Goal: Use online tool/utility

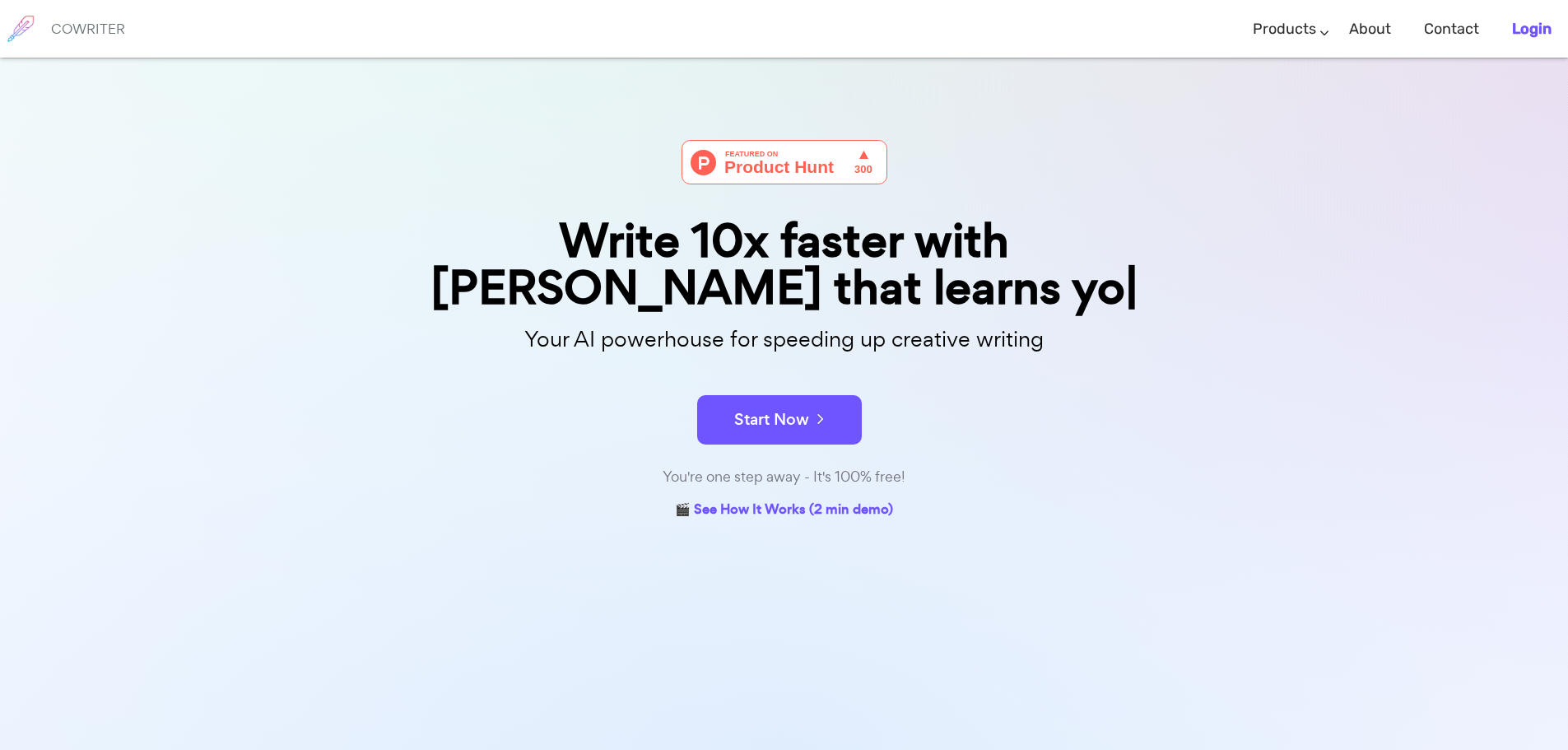
click at [1517, 22] on b "Login" at bounding box center [1532, 29] width 40 height 18
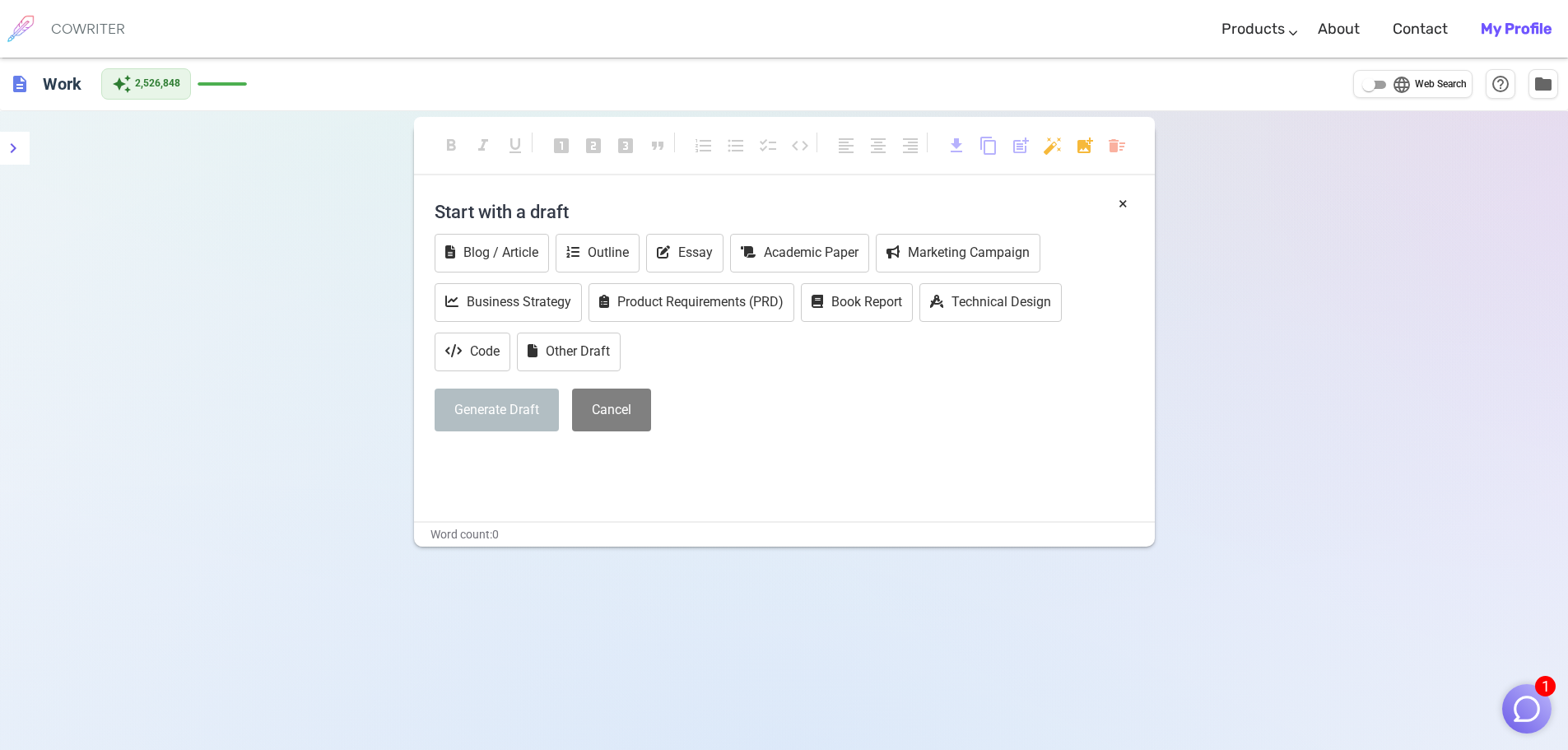
click at [1545, 699] on button "1" at bounding box center [1527, 709] width 50 height 50
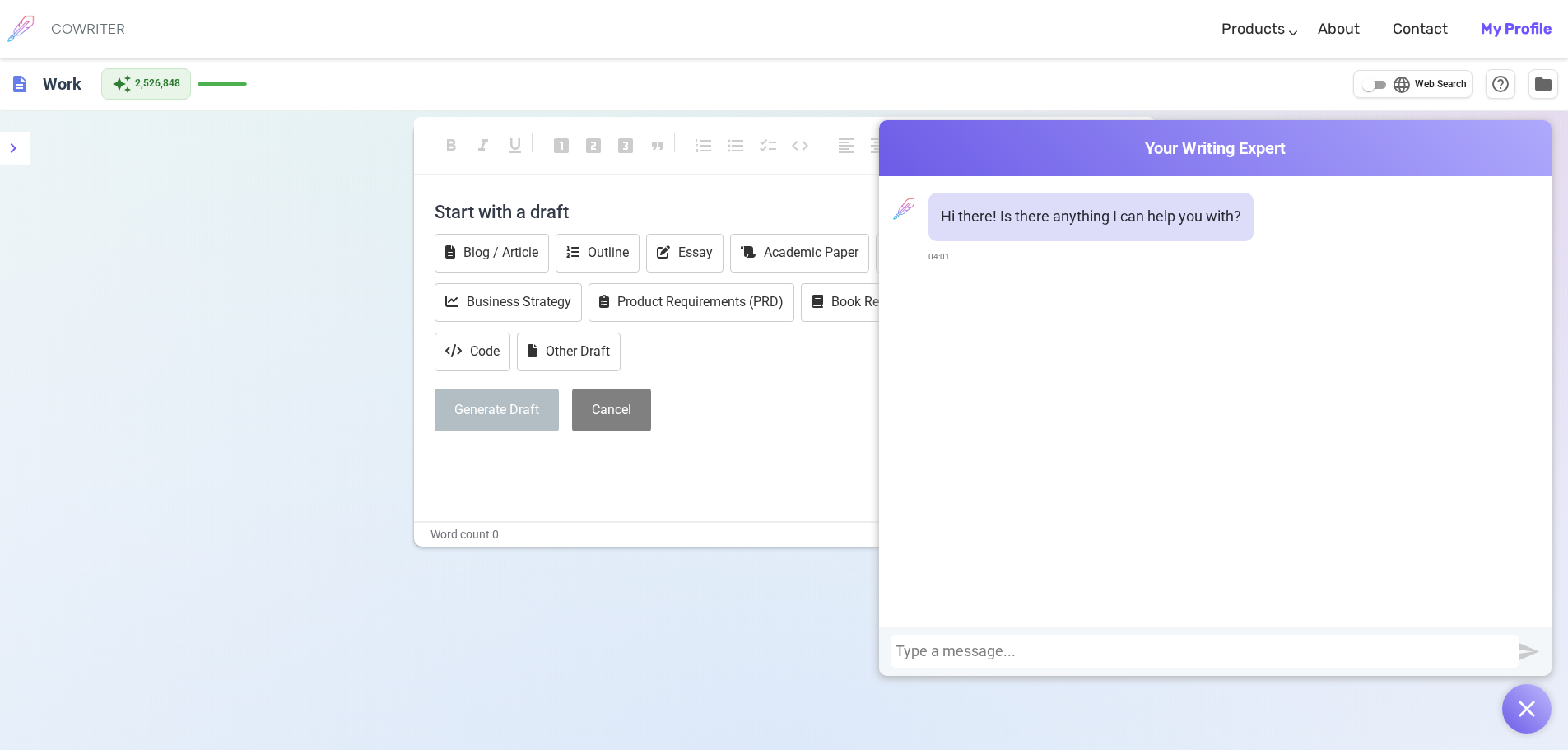
click at [1359, 655] on div at bounding box center [1205, 651] width 618 height 17
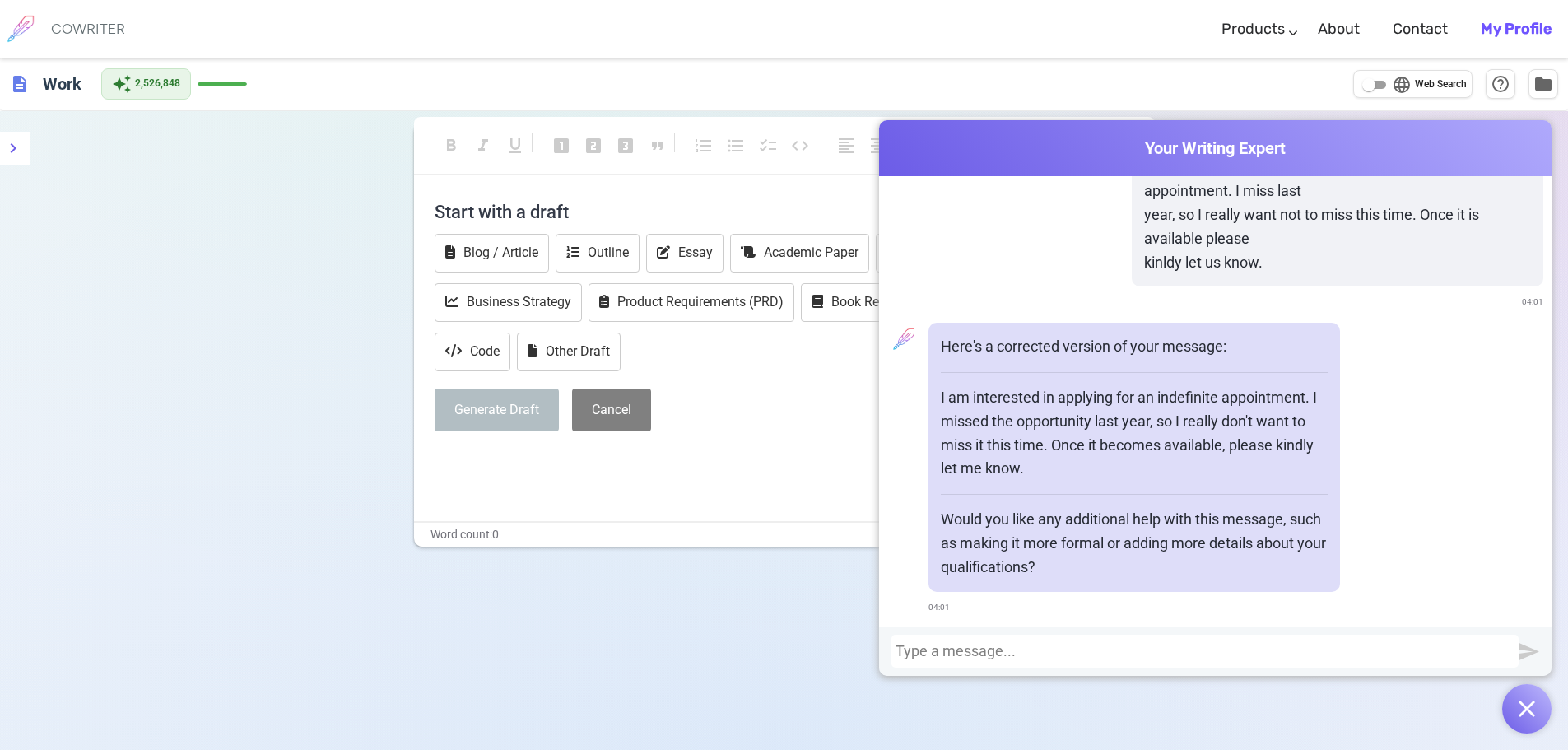
scroll to position [206, 0]
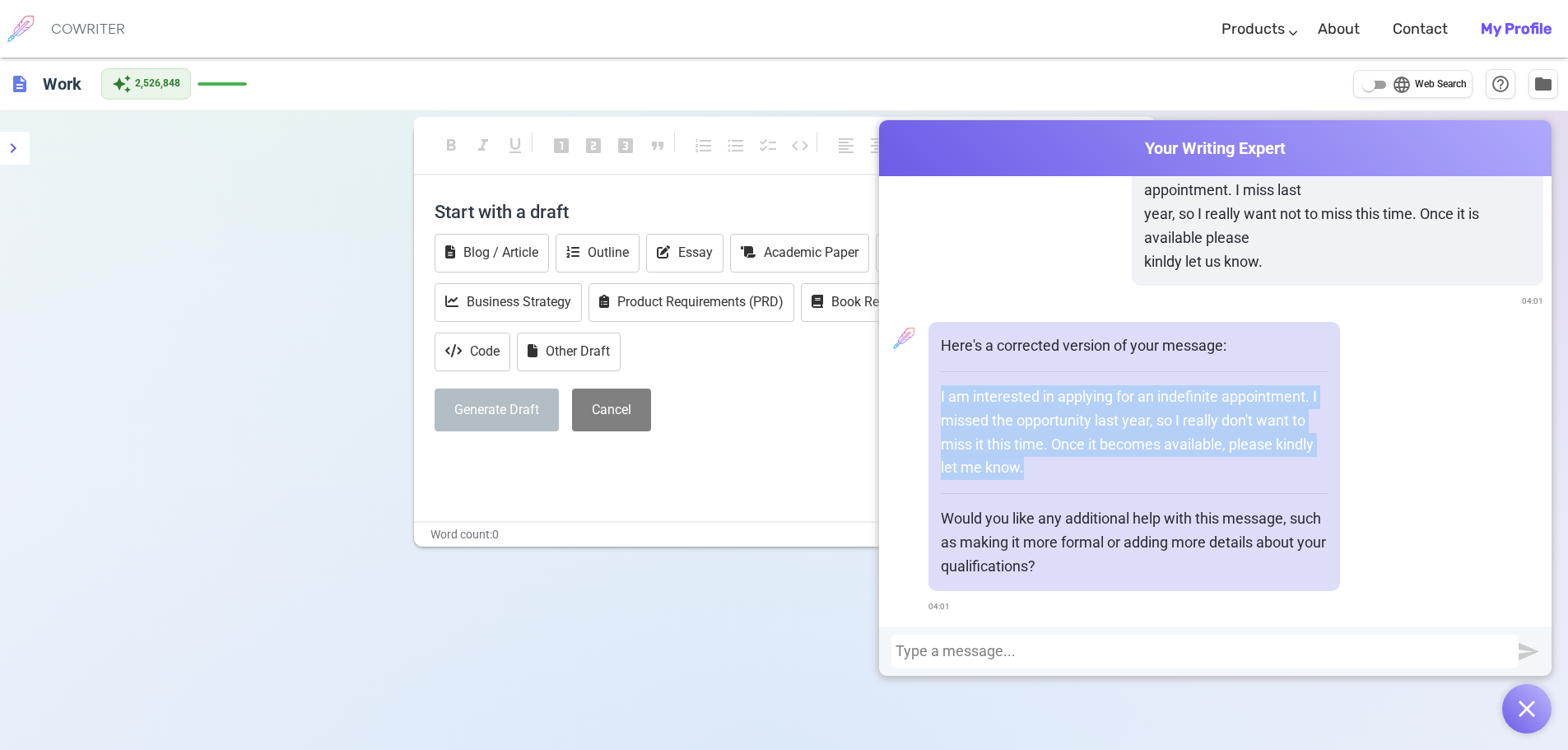
drag, startPoint x: 936, startPoint y: 396, endPoint x: 1324, endPoint y: 469, distance: 394.8
click at [1324, 469] on div "Here's a corrected version of your message: I am interested in applying for an …" at bounding box center [1134, 457] width 412 height 269
copy p "I am interested in applying for an indefinite appointment. I missed the opportu…"
